Goal: Information Seeking & Learning: Learn about a topic

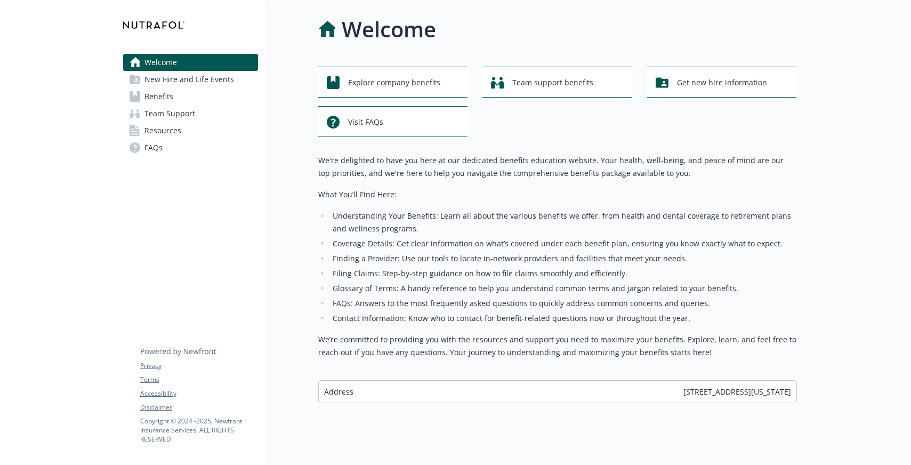
click at [193, 101] on link "Benefits" at bounding box center [190, 96] width 135 height 17
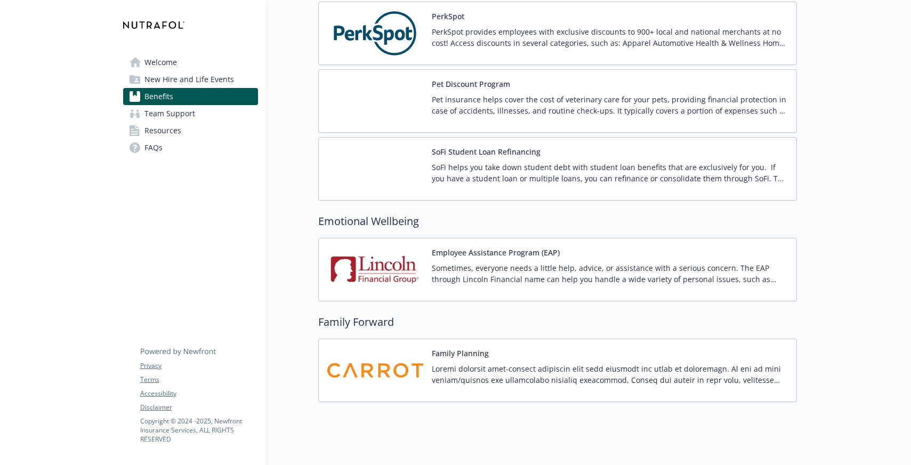
scroll to position [2089, 0]
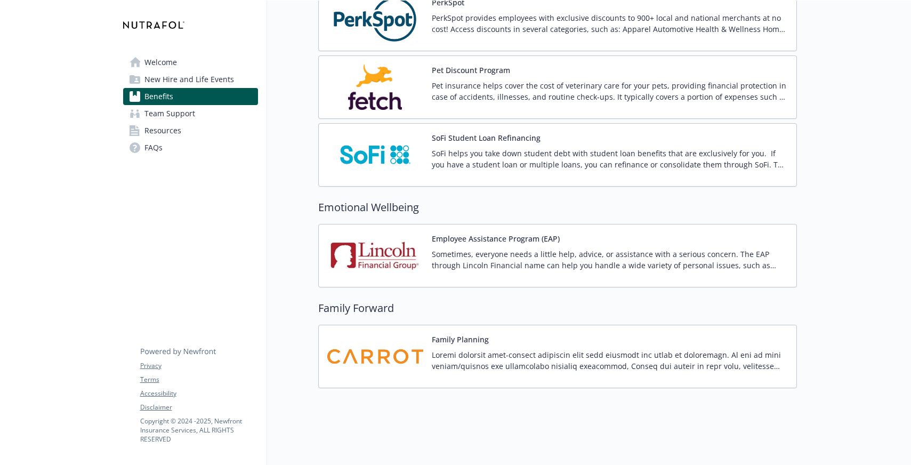
click at [674, 363] on p at bounding box center [610, 360] width 356 height 22
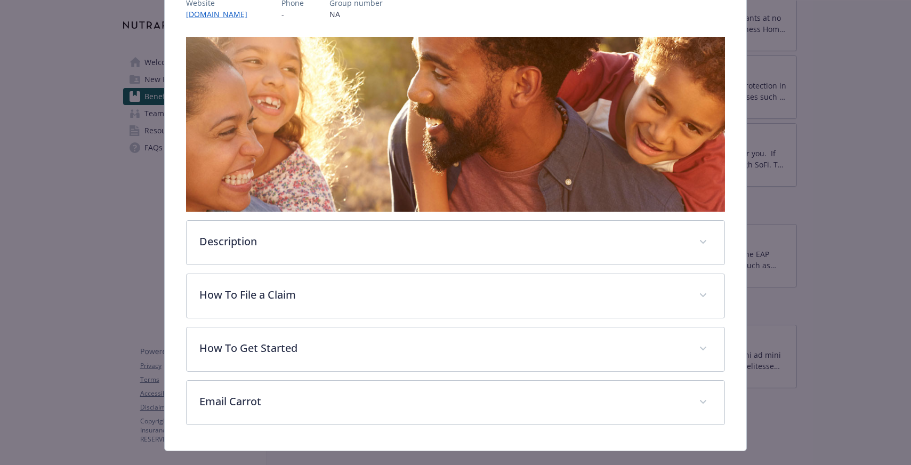
scroll to position [163, 0]
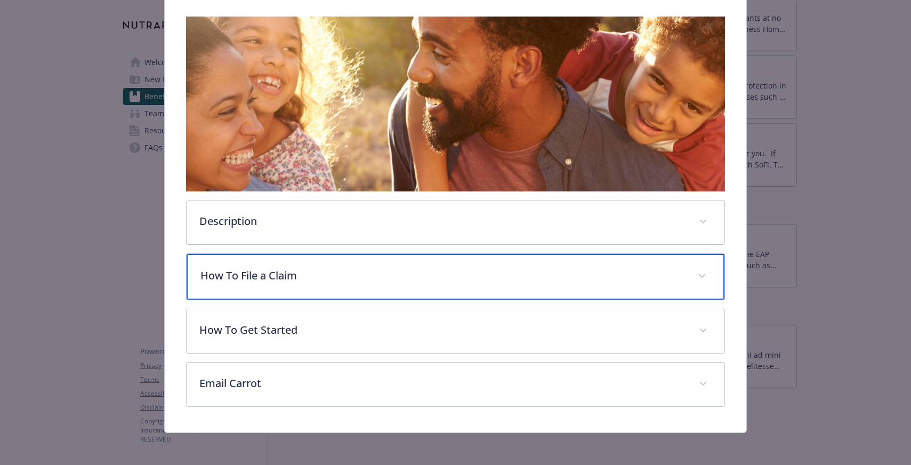
drag, startPoint x: 338, startPoint y: 284, endPoint x: 348, endPoint y: 283, distance: 9.7
click at [339, 284] on div "How To File a Claim" at bounding box center [456, 277] width 538 height 46
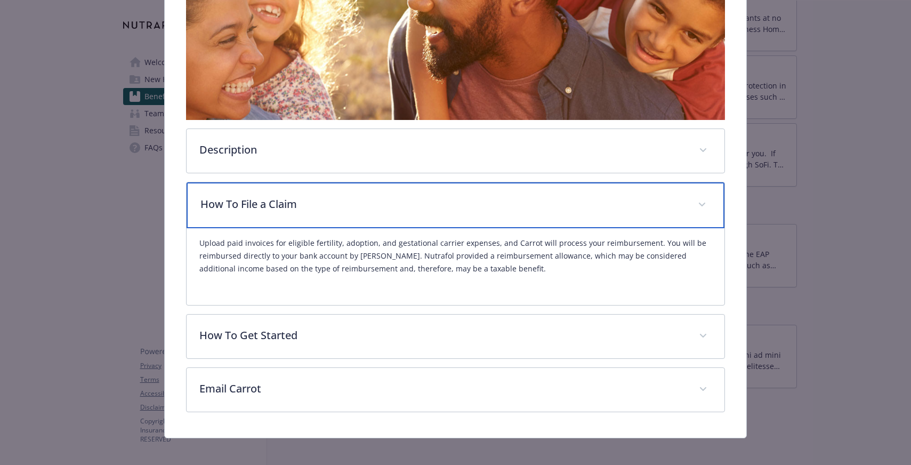
scroll to position [242, 0]
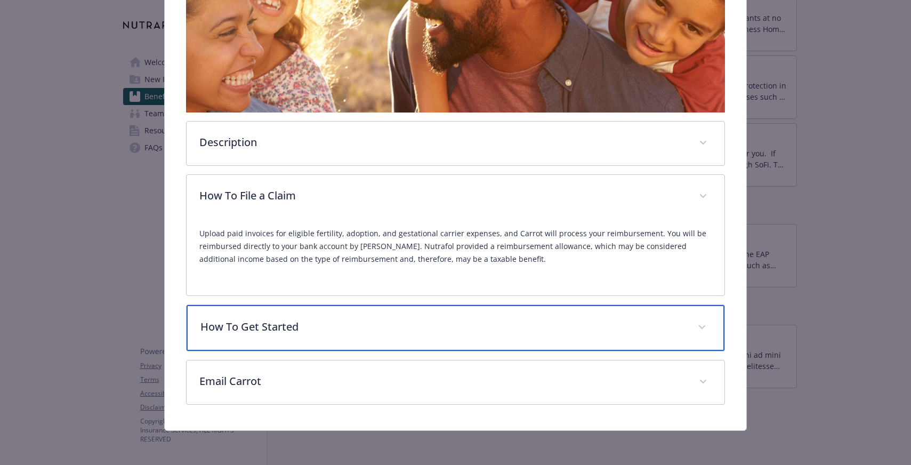
click at [517, 320] on p "How To Get Started" at bounding box center [442, 327] width 485 height 16
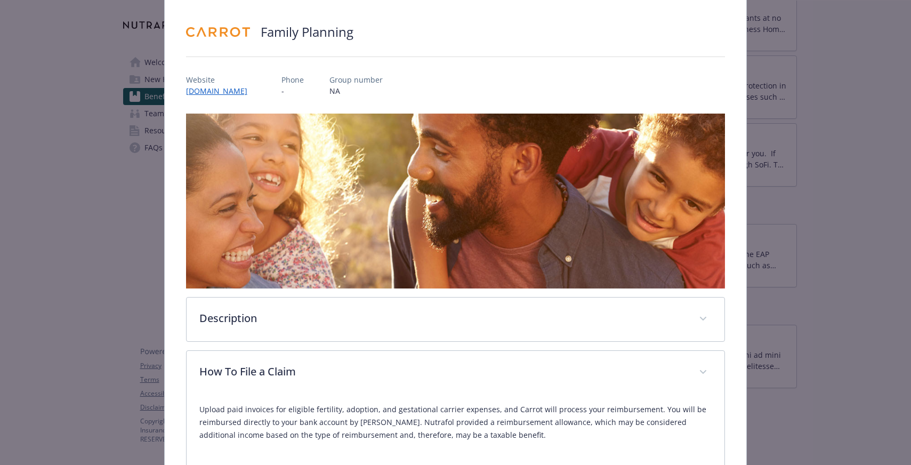
scroll to position [0, 0]
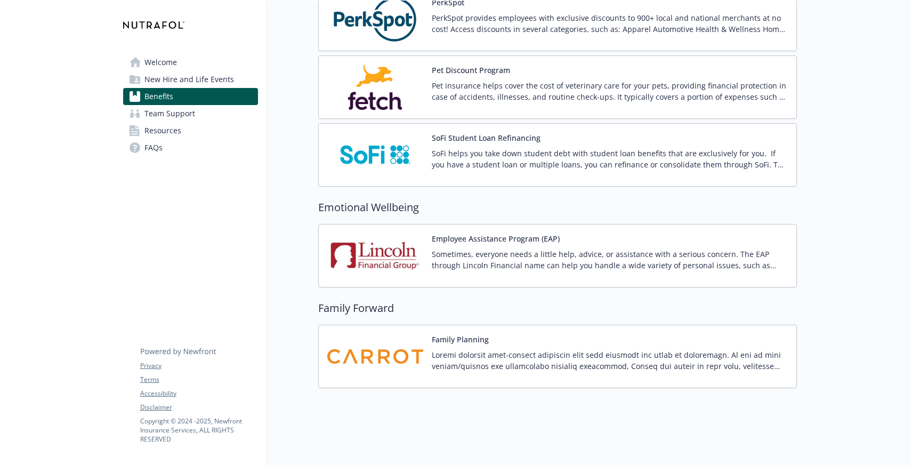
drag, startPoint x: 869, startPoint y: 200, endPoint x: 817, endPoint y: 209, distance: 53.0
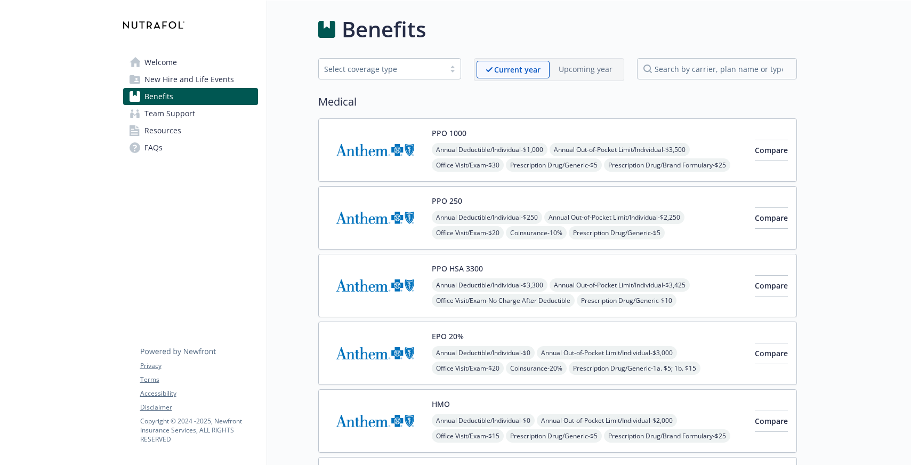
click at [166, 128] on span "Resources" at bounding box center [162, 130] width 37 height 17
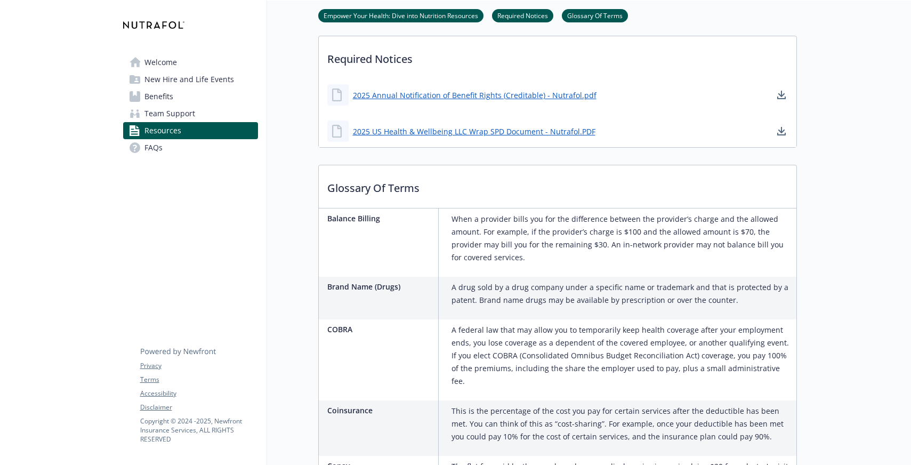
scroll to position [203, 0]
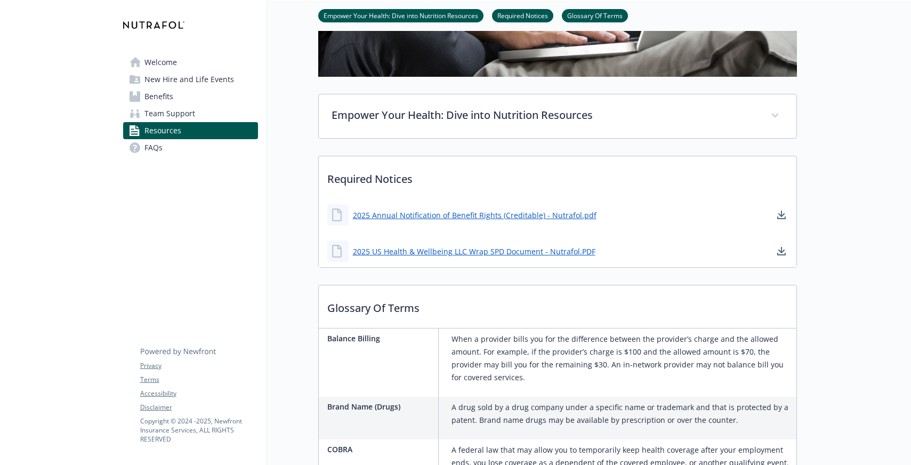
click at [230, 151] on link "FAQs" at bounding box center [190, 147] width 135 height 17
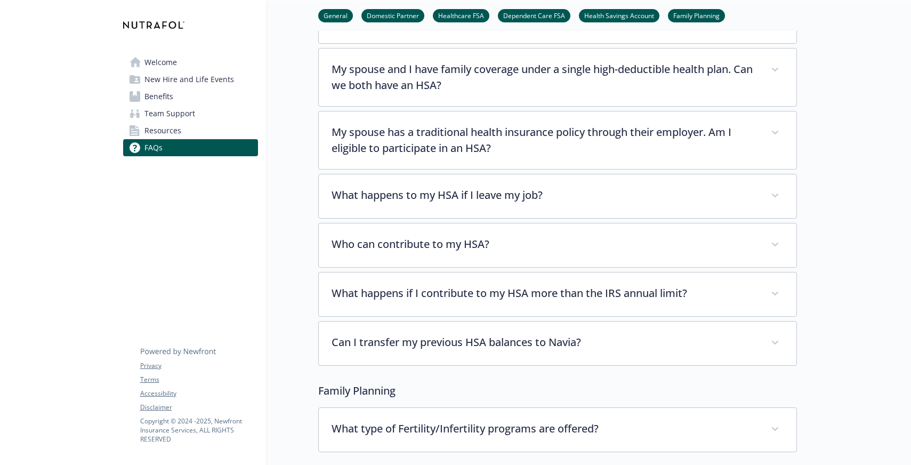
scroll to position [1997, 0]
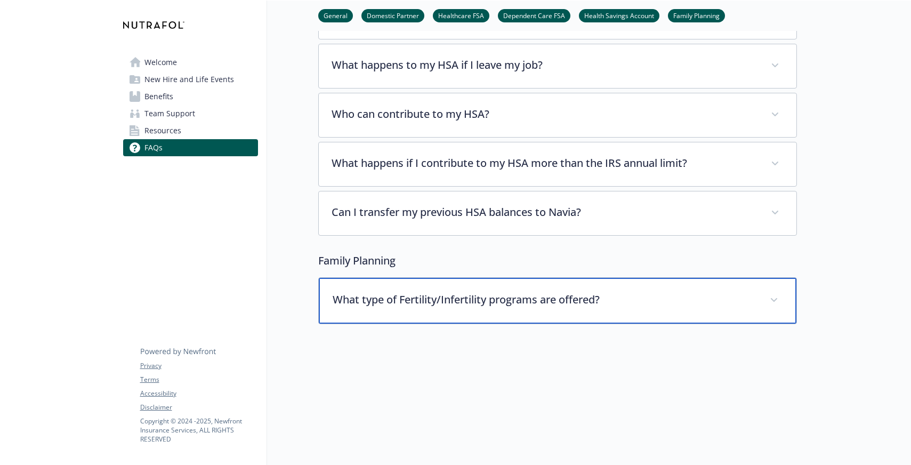
click at [441, 278] on div "What type of Fertility/Infertility programs are offered?" at bounding box center [558, 301] width 478 height 46
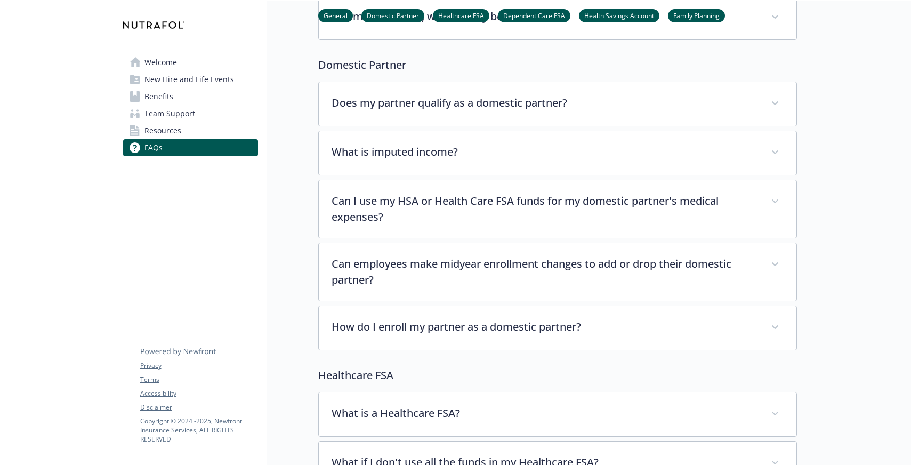
scroll to position [0, 0]
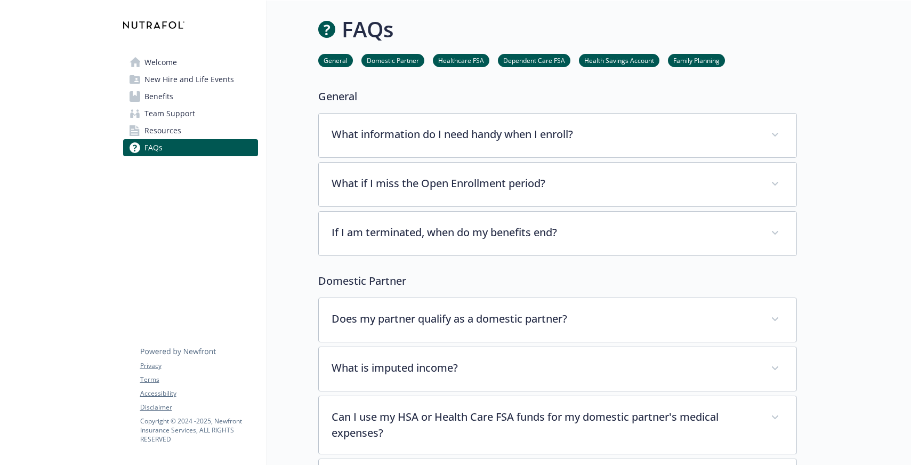
click at [179, 58] on link "Welcome" at bounding box center [190, 62] width 135 height 17
